Goal: Book appointment/travel/reservation

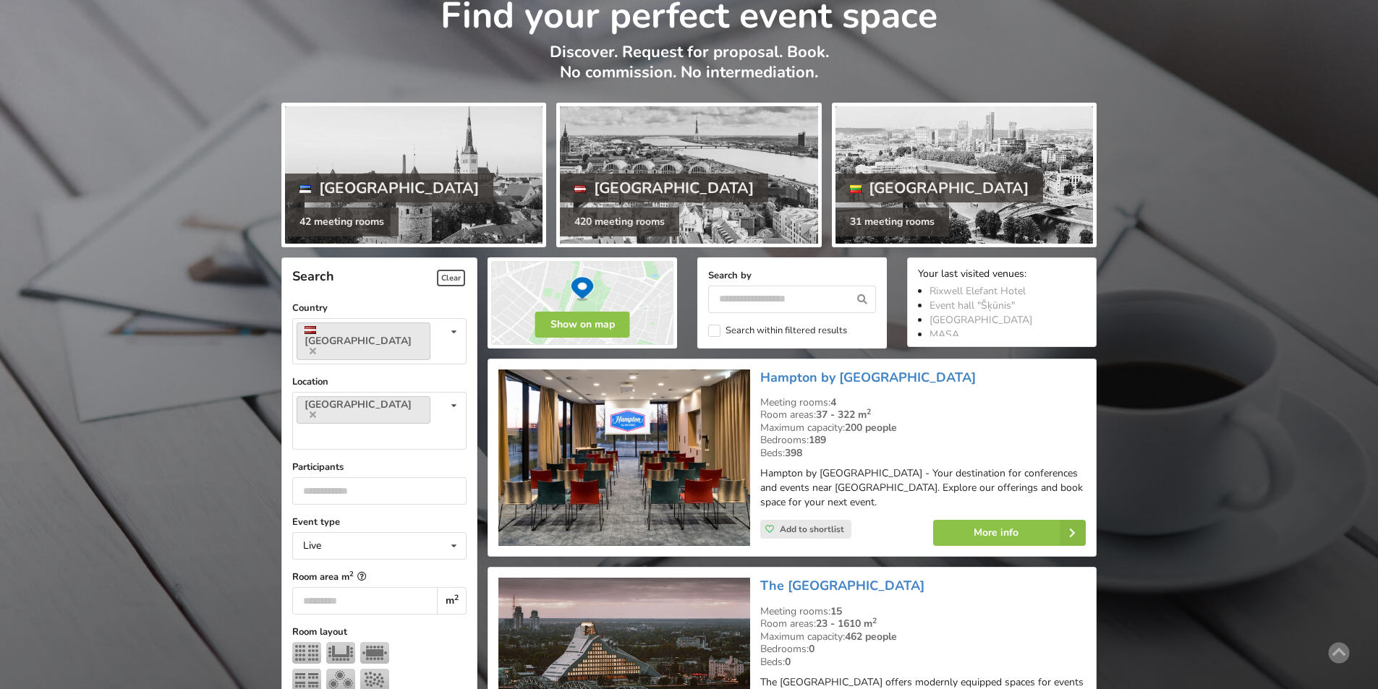
scroll to position [217, 0]
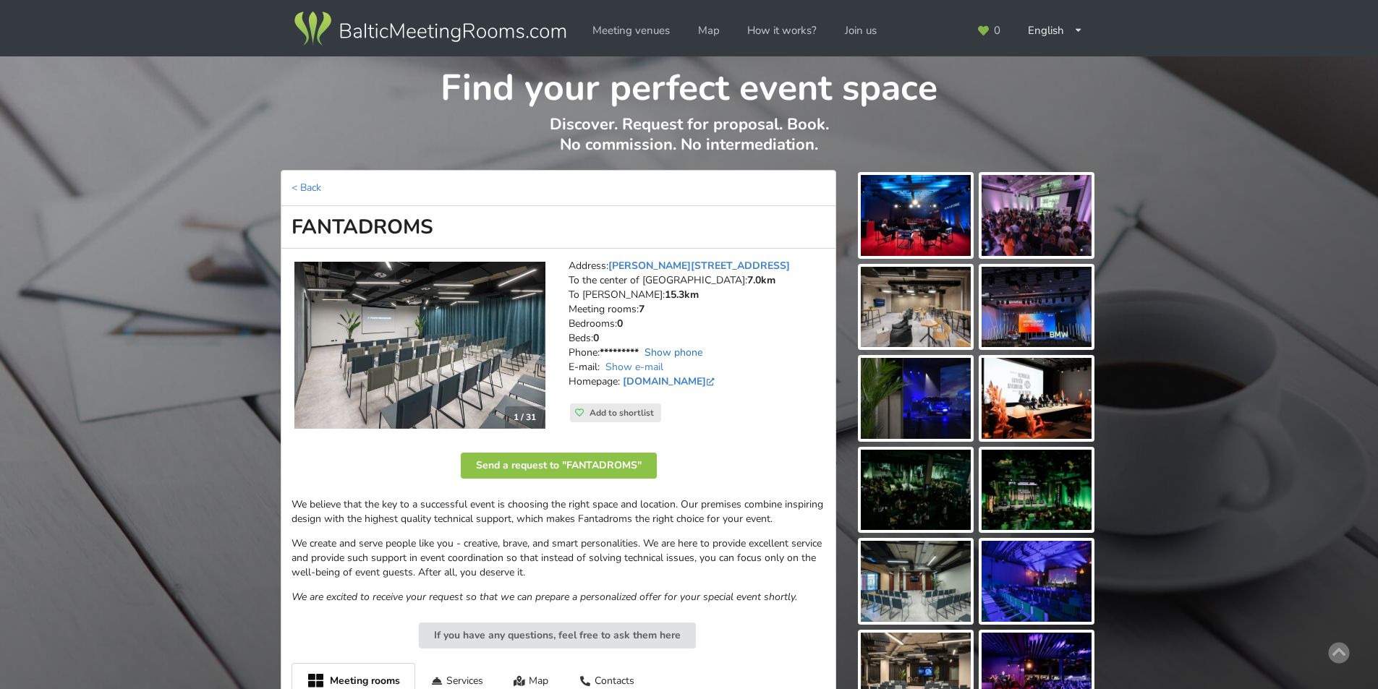
click at [664, 349] on link "Show phone" at bounding box center [674, 353] width 58 height 14
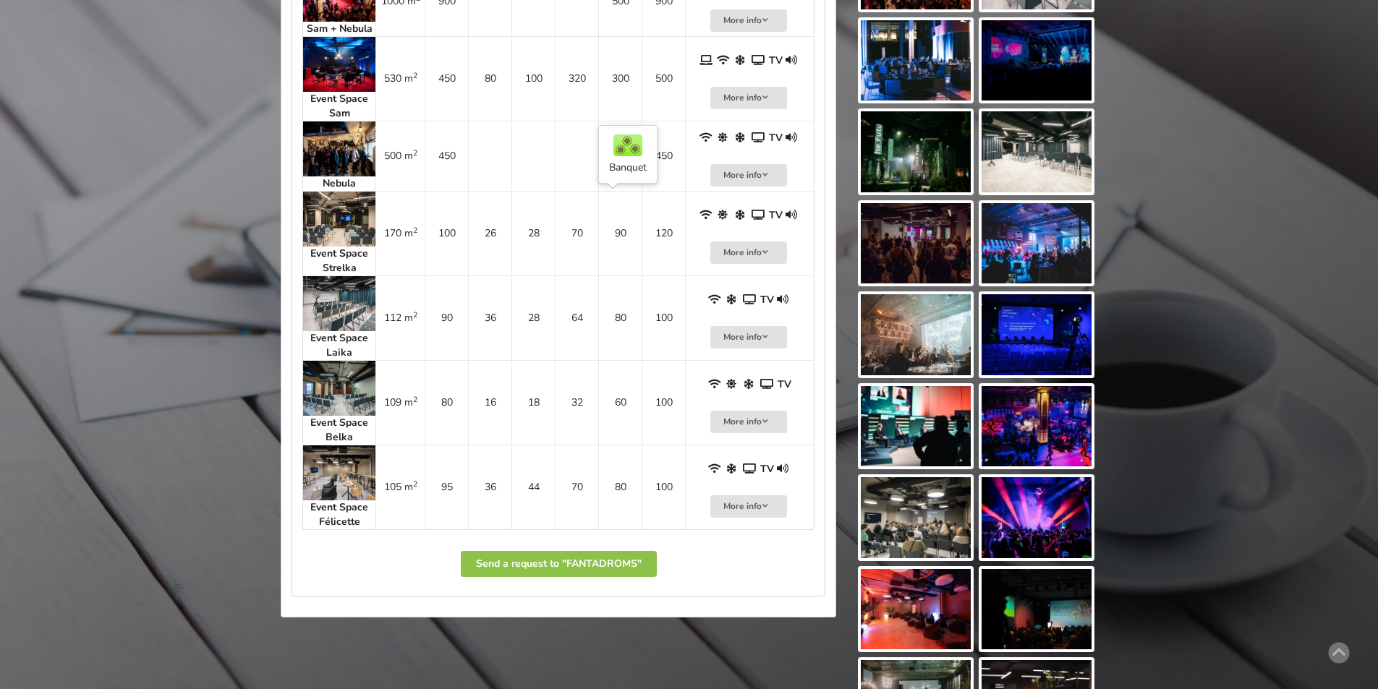
scroll to position [506, 0]
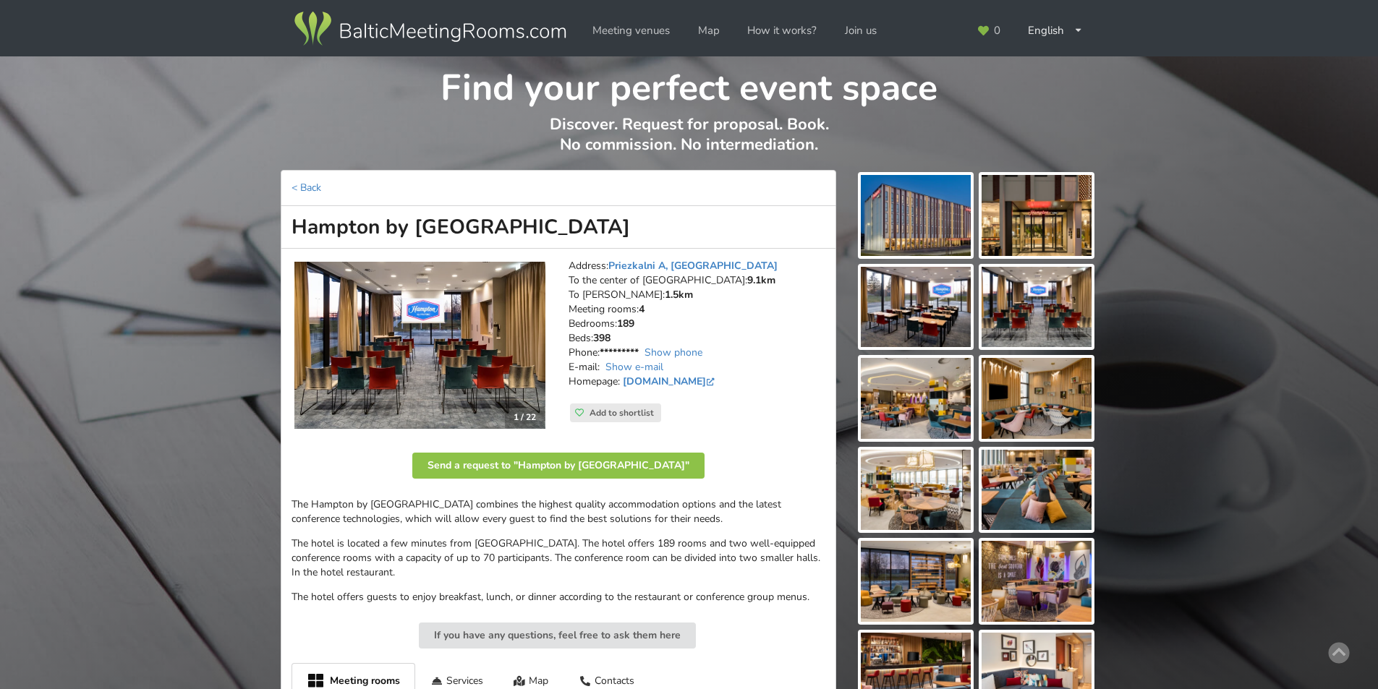
scroll to position [217, 0]
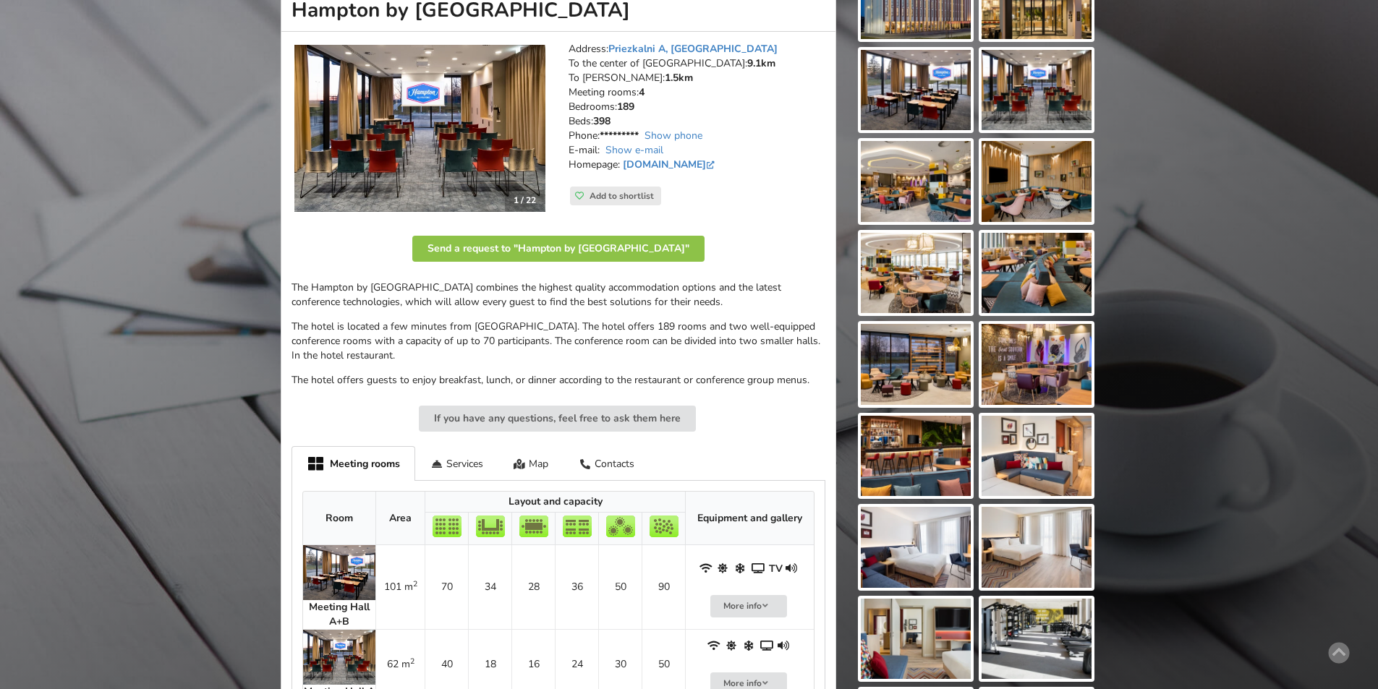
click at [1022, 339] on img at bounding box center [1037, 364] width 110 height 81
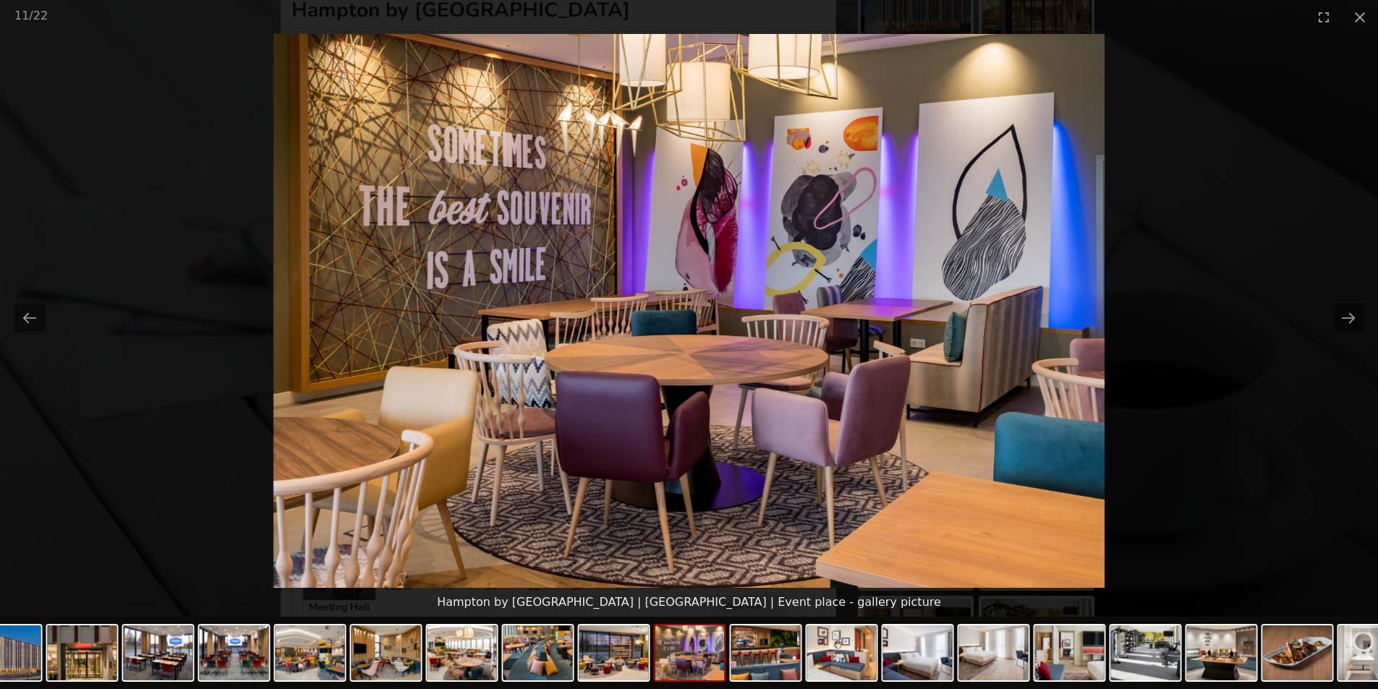
click at [1244, 173] on picture at bounding box center [689, 311] width 1378 height 554
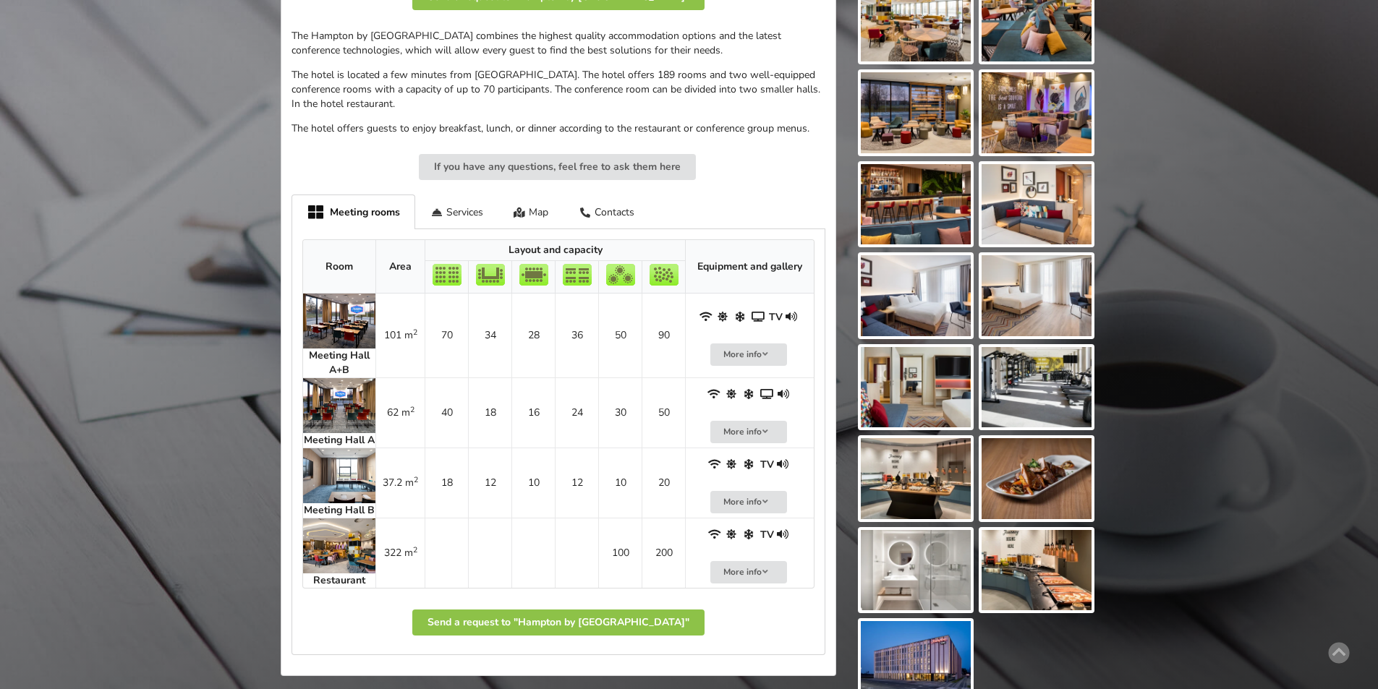
scroll to position [506, 0]
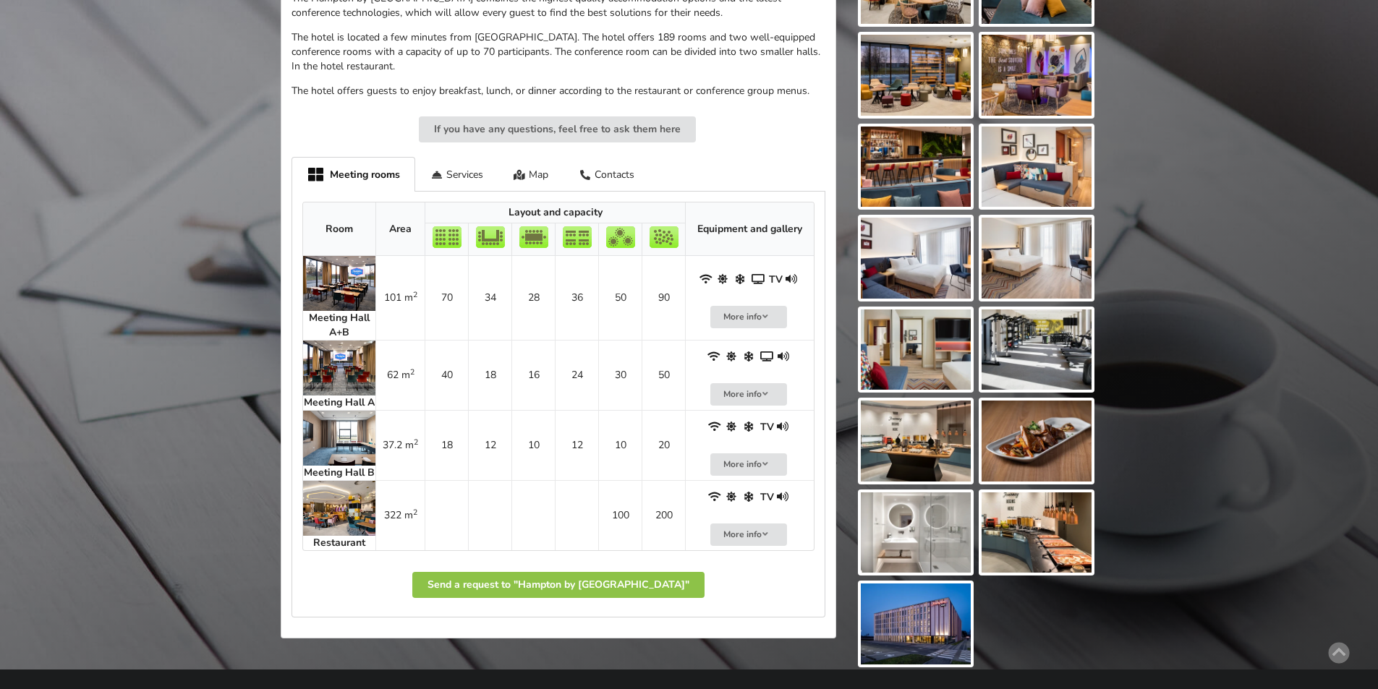
click at [341, 439] on img at bounding box center [339, 438] width 72 height 55
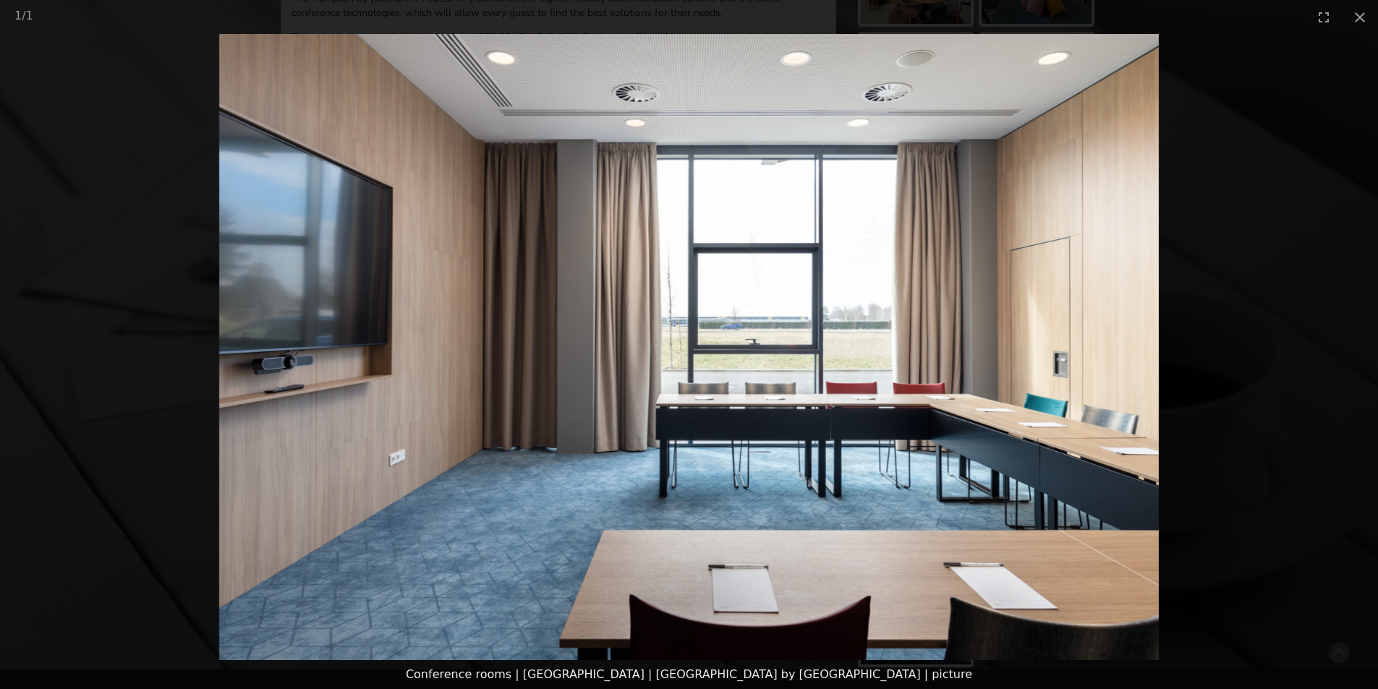
click at [1281, 254] on picture at bounding box center [689, 347] width 1378 height 627
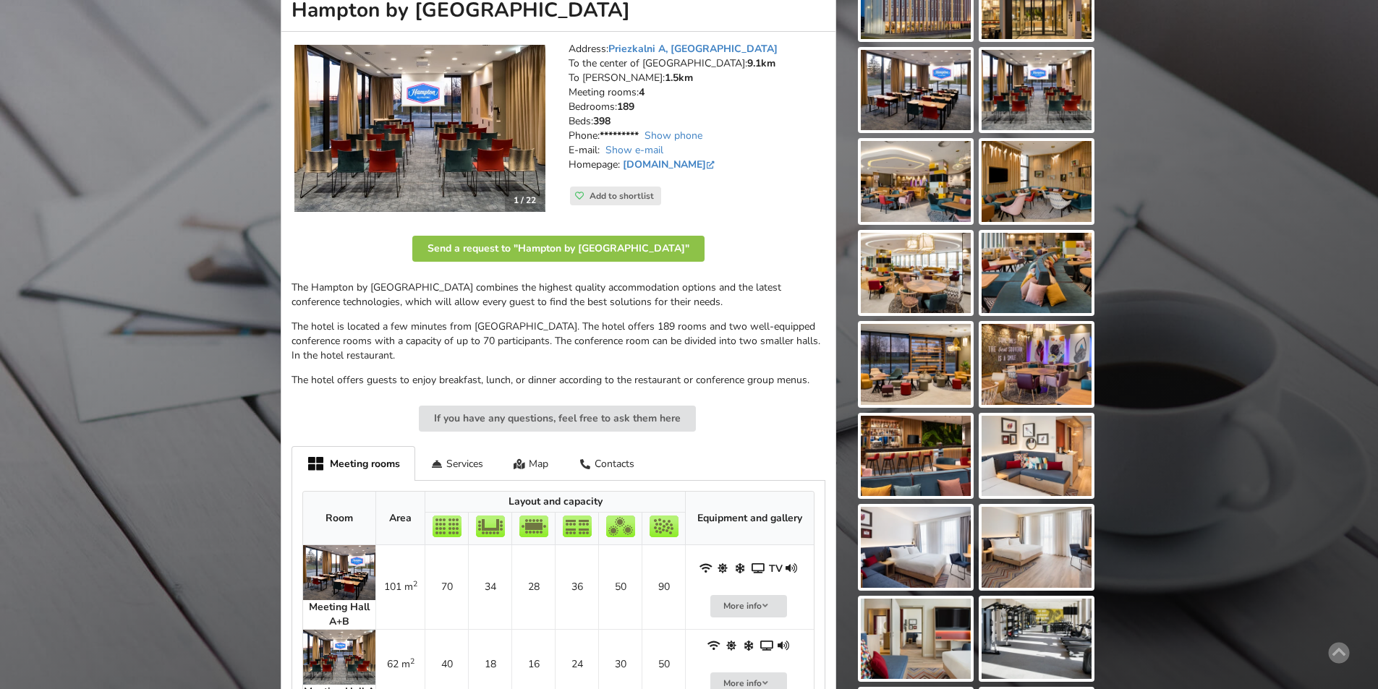
scroll to position [72, 0]
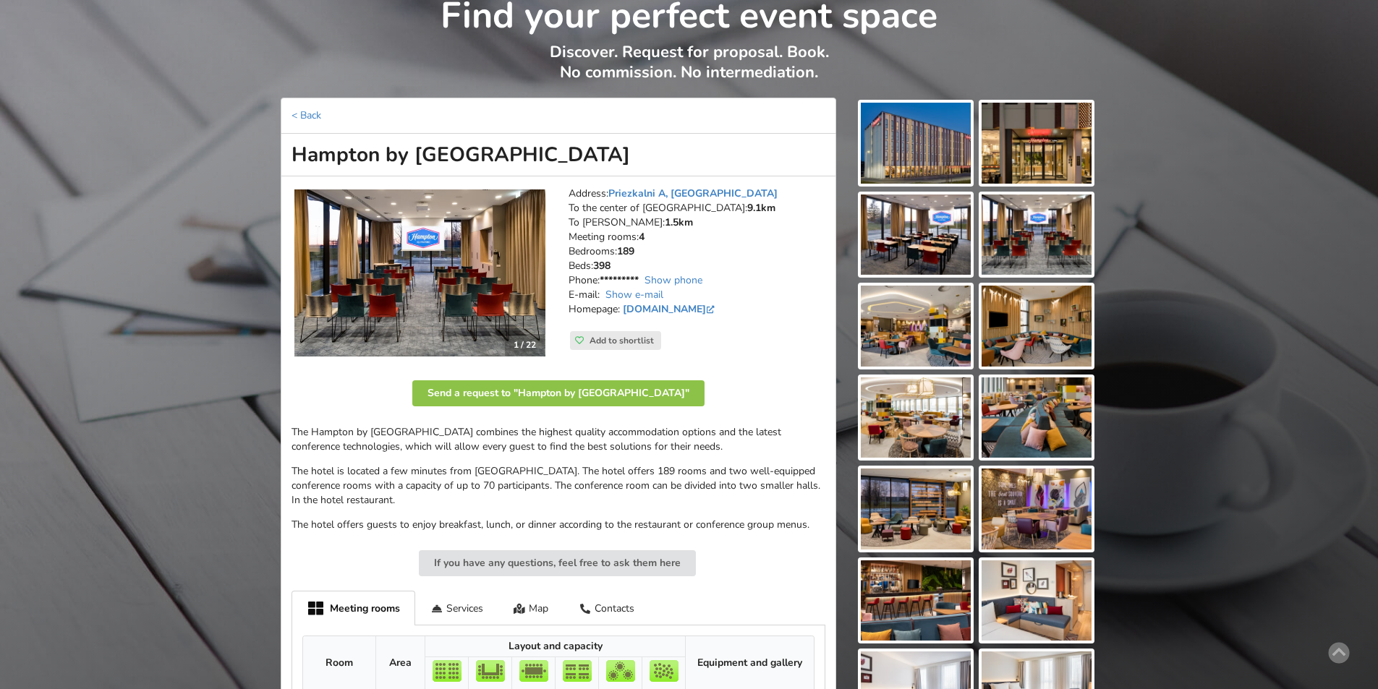
click at [951, 135] on img at bounding box center [916, 143] width 110 height 81
